Goal: Transaction & Acquisition: Purchase product/service

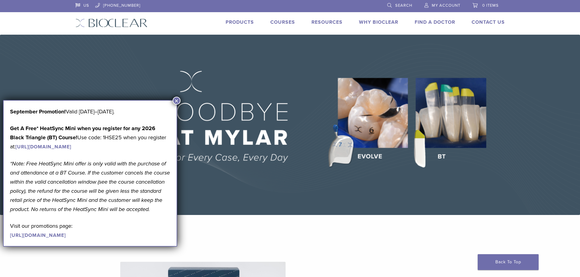
click at [177, 100] on button "×" at bounding box center [177, 101] width 8 height 8
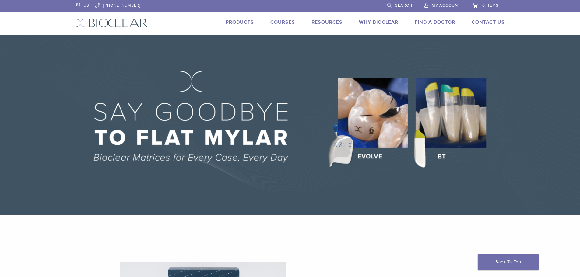
click at [247, 22] on link "Products" at bounding box center [240, 22] width 28 height 6
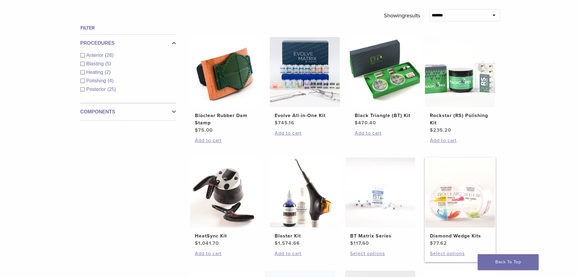
scroll to position [213, 0]
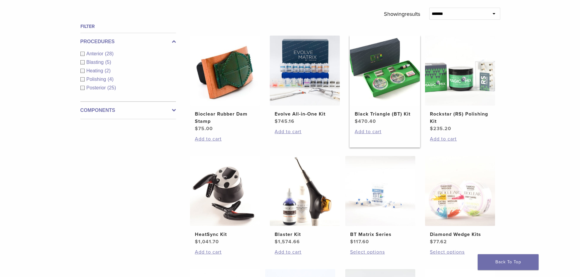
click at [395, 83] on img at bounding box center [385, 71] width 70 height 70
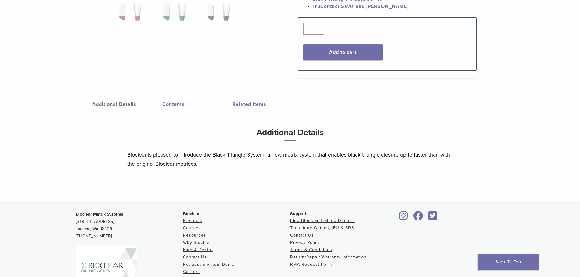
scroll to position [328, 0]
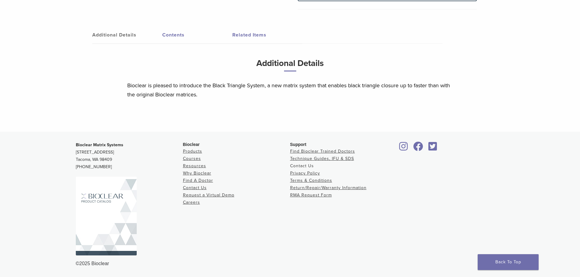
click at [307, 166] on link "Contact Us" at bounding box center [302, 165] width 24 height 5
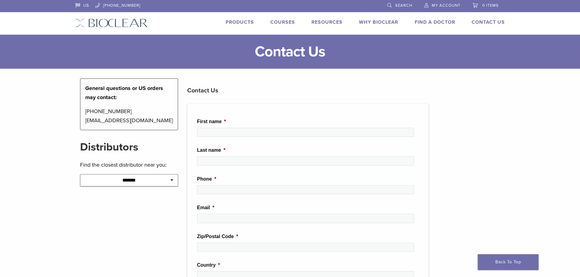
click at [154, 186] on select "**********" at bounding box center [129, 180] width 98 height 12
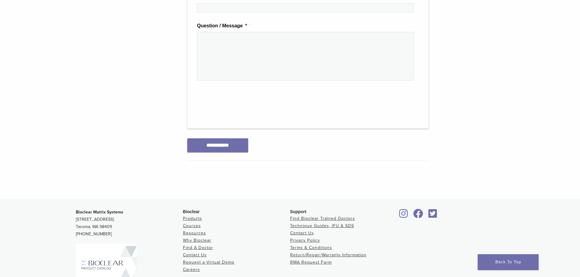
scroll to position [335, 0]
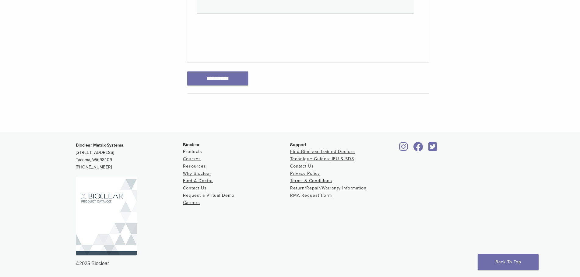
click at [191, 151] on link "Products" at bounding box center [192, 151] width 19 height 5
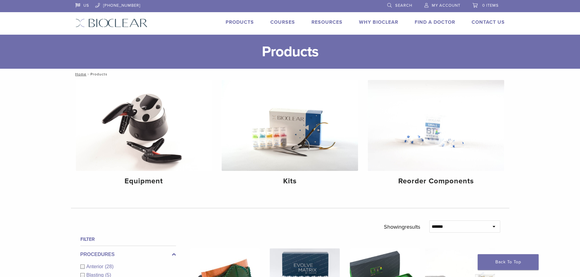
click at [241, 22] on link "Products" at bounding box center [240, 22] width 28 height 6
click at [283, 22] on link "Courses" at bounding box center [282, 22] width 25 height 6
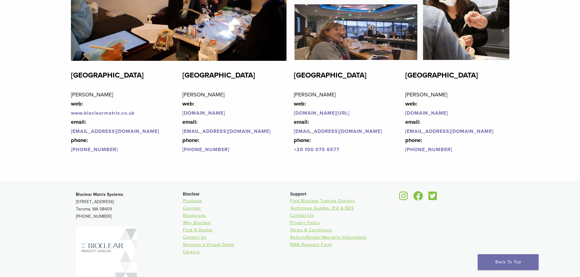
scroll to position [1461, 0]
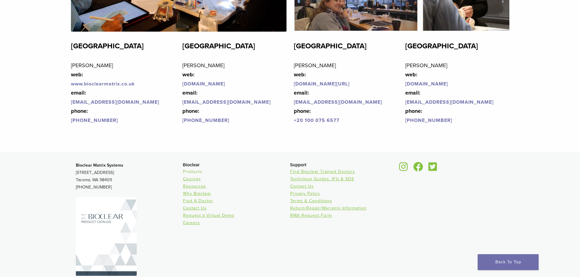
click at [191, 174] on link "Products" at bounding box center [192, 171] width 19 height 5
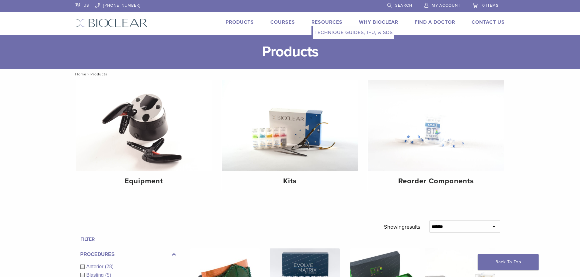
click at [320, 31] on link "Technique Guides, IFU, & SDS" at bounding box center [353, 32] width 81 height 13
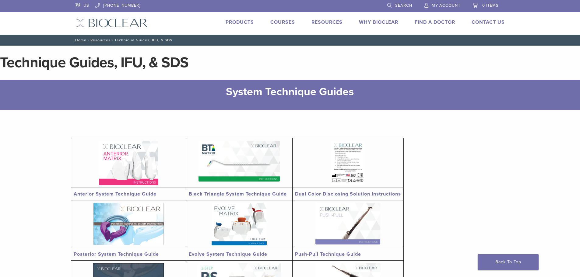
click at [253, 194] on link "Black Triangle System Technique Guide" at bounding box center [238, 194] width 98 height 6
click at [241, 23] on link "Products" at bounding box center [240, 22] width 28 height 6
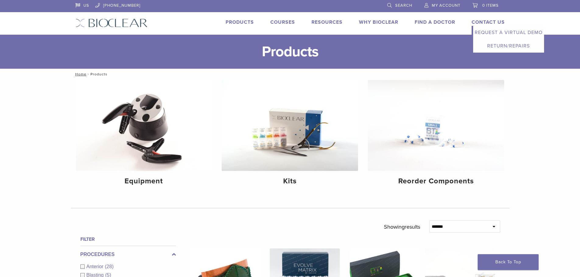
click at [489, 19] on li "Contact Us Expand child menu Request a Virtual Demo Return/Repairs" at bounding box center [488, 22] width 33 height 7
click at [485, 22] on link "Contact Us" at bounding box center [488, 22] width 33 height 6
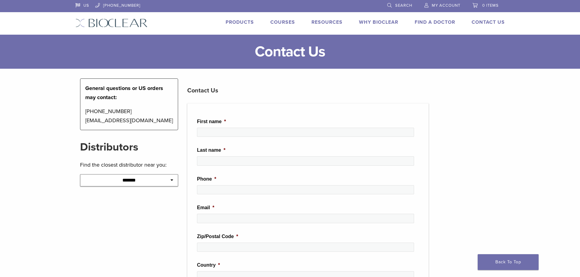
click at [220, 127] on li "First name *" at bounding box center [308, 130] width 222 height 24
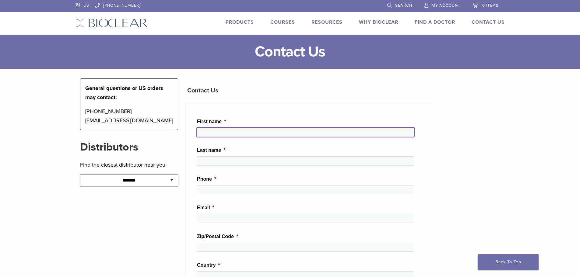
click at [223, 133] on input "First name *" at bounding box center [305, 132] width 217 height 9
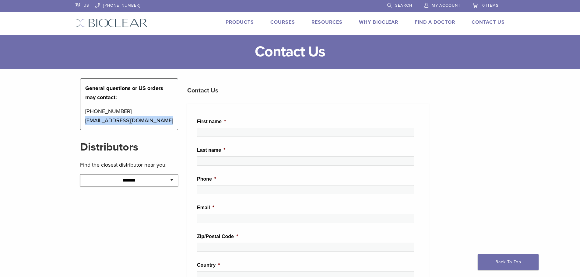
drag, startPoint x: 161, startPoint y: 120, endPoint x: 82, endPoint y: 120, distance: 78.9
click at [82, 120] on div "General questions or US orders may contact: [PHONE_NUMBER] [EMAIL_ADDRESS][DOMA…" at bounding box center [129, 105] width 98 height 52
click at [91, 117] on p "[PHONE_NUMBER] [EMAIL_ADDRESS][DOMAIN_NAME]" at bounding box center [129, 116] width 88 height 18
drag, startPoint x: 116, startPoint y: 122, endPoint x: 70, endPoint y: 122, distance: 45.7
click at [70, 122] on main "**********" at bounding box center [290, 251] width 580 height 433
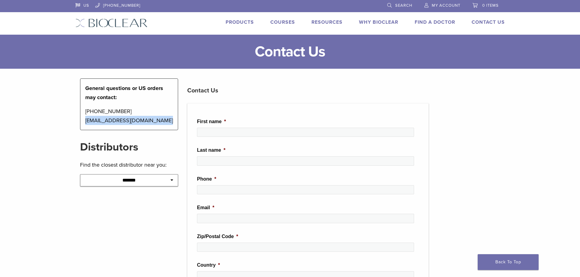
click at [84, 120] on div "General questions or US orders may contact: [PHONE_NUMBER] [EMAIL_ADDRESS][DOMA…" at bounding box center [129, 105] width 98 height 52
drag, startPoint x: 85, startPoint y: 121, endPoint x: 160, endPoint y: 123, distance: 75.8
click at [160, 123] on div "General questions or US orders may contact: 1-855-712-5327 contactus@bioclearma…" at bounding box center [129, 105] width 98 height 52
click at [482, 4] on span "0 items" at bounding box center [490, 5] width 16 height 5
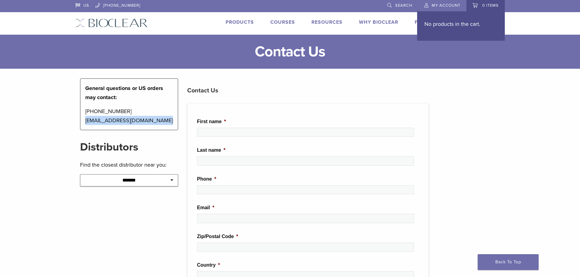
click at [234, 19] on link "Products" at bounding box center [240, 22] width 28 height 6
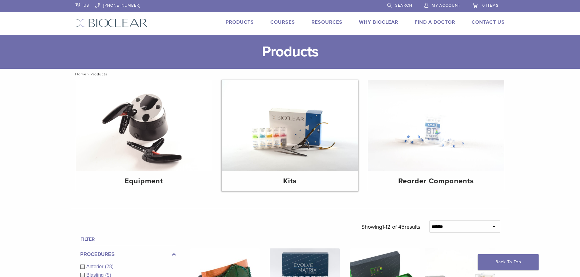
click at [296, 134] on img at bounding box center [290, 125] width 136 height 91
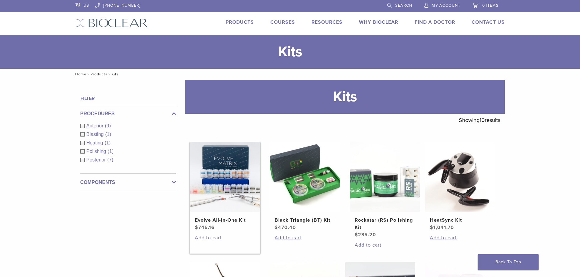
click at [205, 238] on link "Add to cart" at bounding box center [225, 237] width 60 height 7
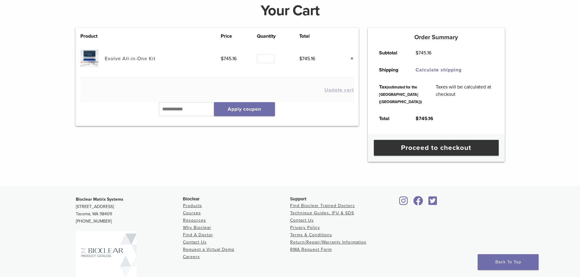
scroll to position [122, 0]
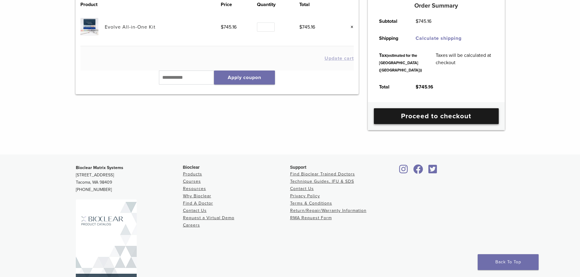
click at [409, 124] on link "Proceed to checkout" at bounding box center [436, 116] width 125 height 16
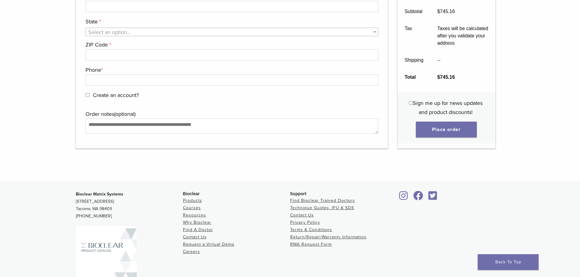
scroll to position [790, 0]
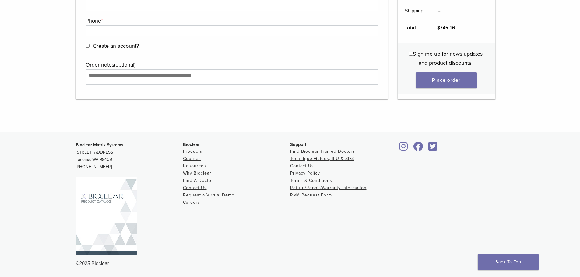
drag, startPoint x: 103, startPoint y: 166, endPoint x: 70, endPoint y: 149, distance: 36.9
click at [70, 149] on footer "Bioclear Matrix Systems [STREET_ADDRESS] [PHONE_NUMBER] Bioclear Products Cours…" at bounding box center [290, 205] width 580 height 146
click at [291, 224] on div "Support Find Bioclear Trained Doctors Technique Guides, IFU & SDS Contact Us Pr…" at bounding box center [343, 201] width 107 height 119
